Goal: Information Seeking & Learning: Understand process/instructions

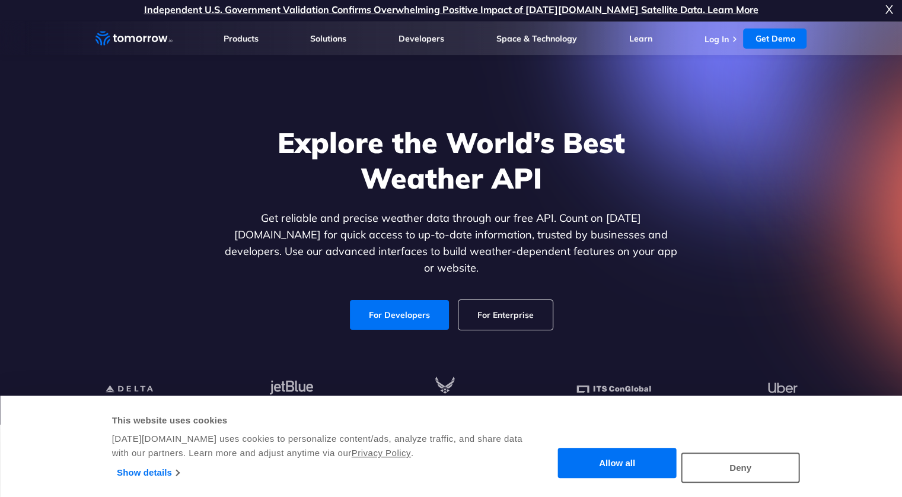
scroll to position [2, 0]
drag, startPoint x: 0, startPoint y: 0, endPoint x: 401, endPoint y: 297, distance: 498.7
click at [401, 301] on link "For Developers" at bounding box center [399, 316] width 99 height 30
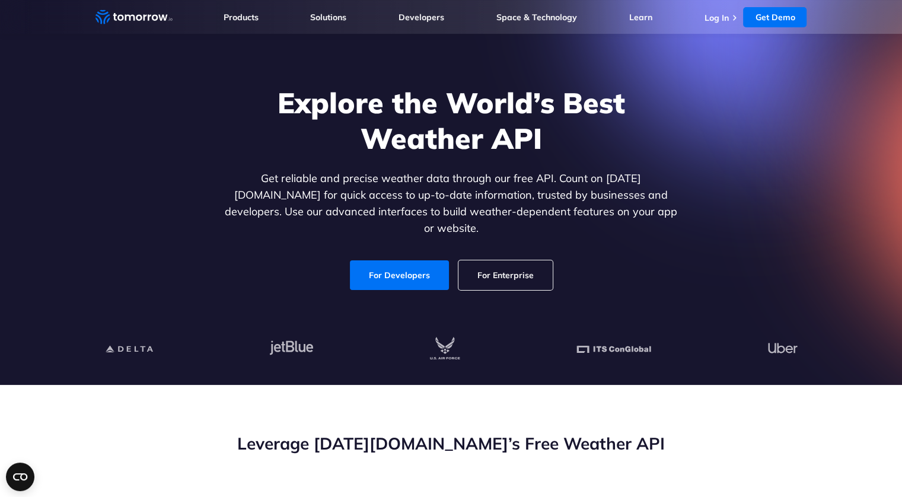
scroll to position [0, 0]
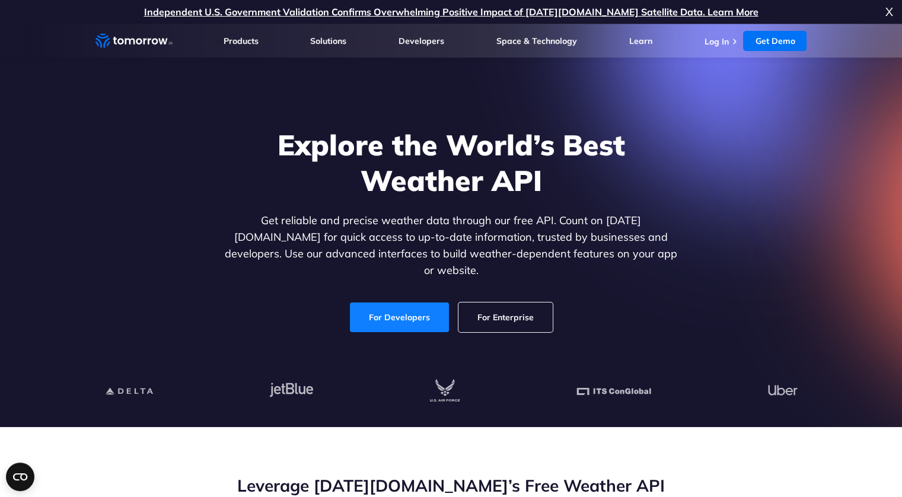
click at [413, 311] on link "For Developers" at bounding box center [399, 317] width 99 height 30
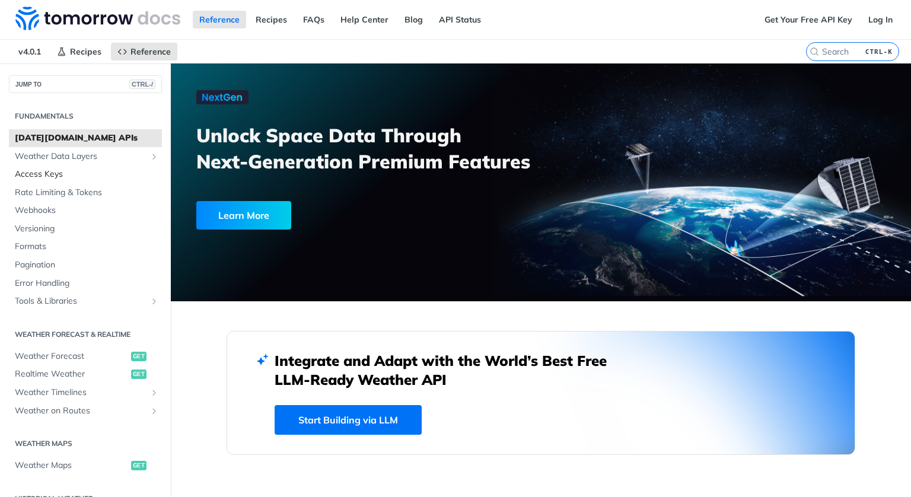
click at [69, 165] on link "Access Keys" at bounding box center [85, 174] width 153 height 18
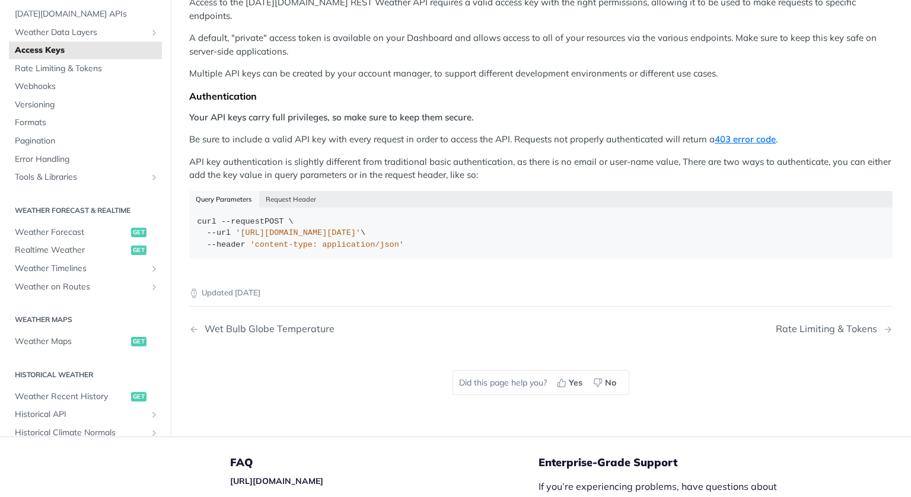
scroll to position [170, 0]
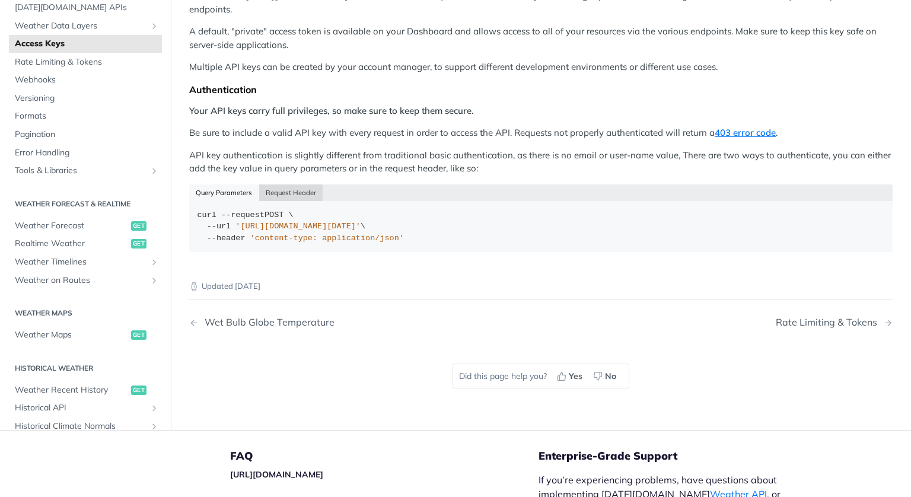
click at [266, 184] on button "Request Header" at bounding box center [291, 192] width 64 height 17
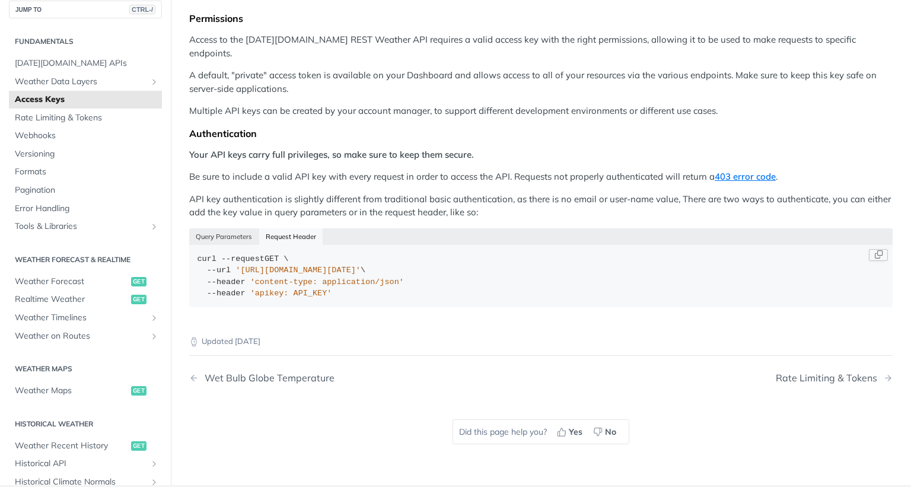
scroll to position [0, 0]
